Goal: Task Accomplishment & Management: Manage account settings

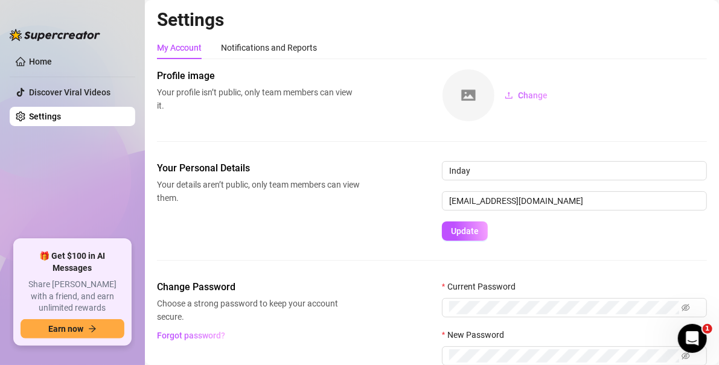
click at [317, 236] on div "Your Personal Details Your details aren’t public, only team members can view th…" at bounding box center [432, 201] width 550 height 80
